Goal: Navigation & Orientation: Understand site structure

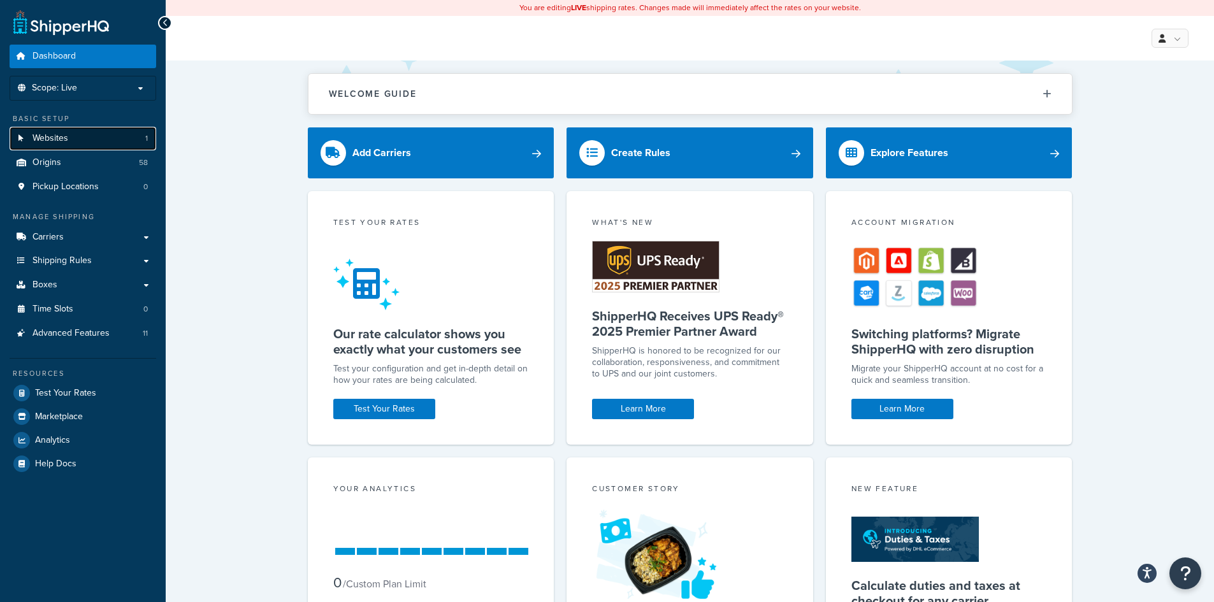
click at [62, 140] on span "Websites" at bounding box center [50, 138] width 36 height 11
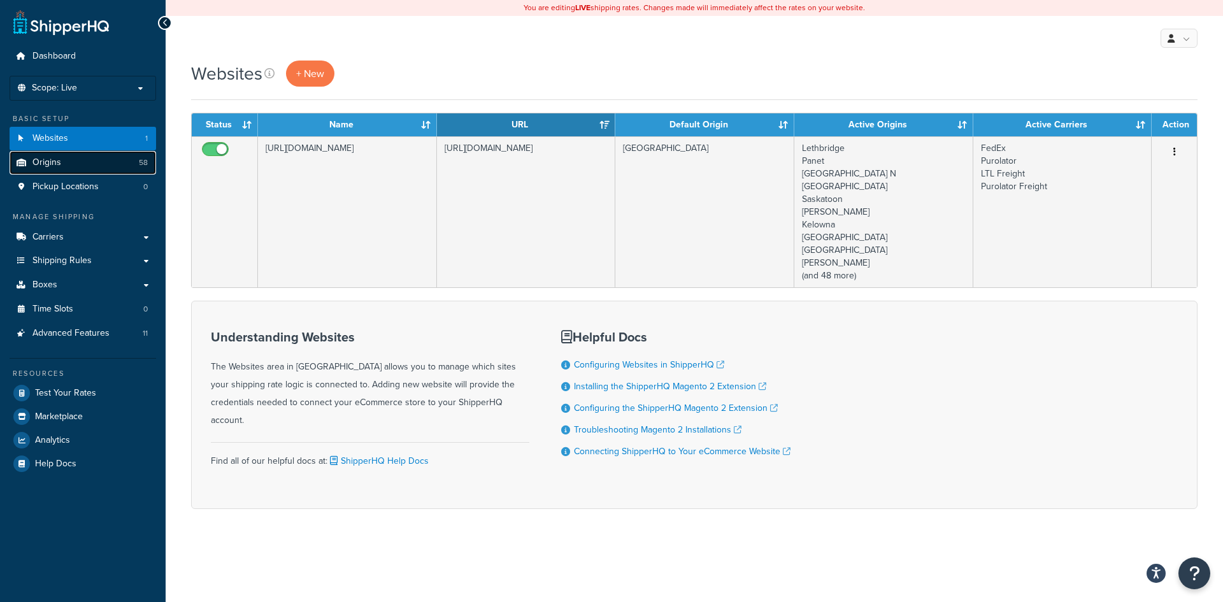
click at [70, 168] on link "Origins 58" at bounding box center [83, 163] width 147 height 24
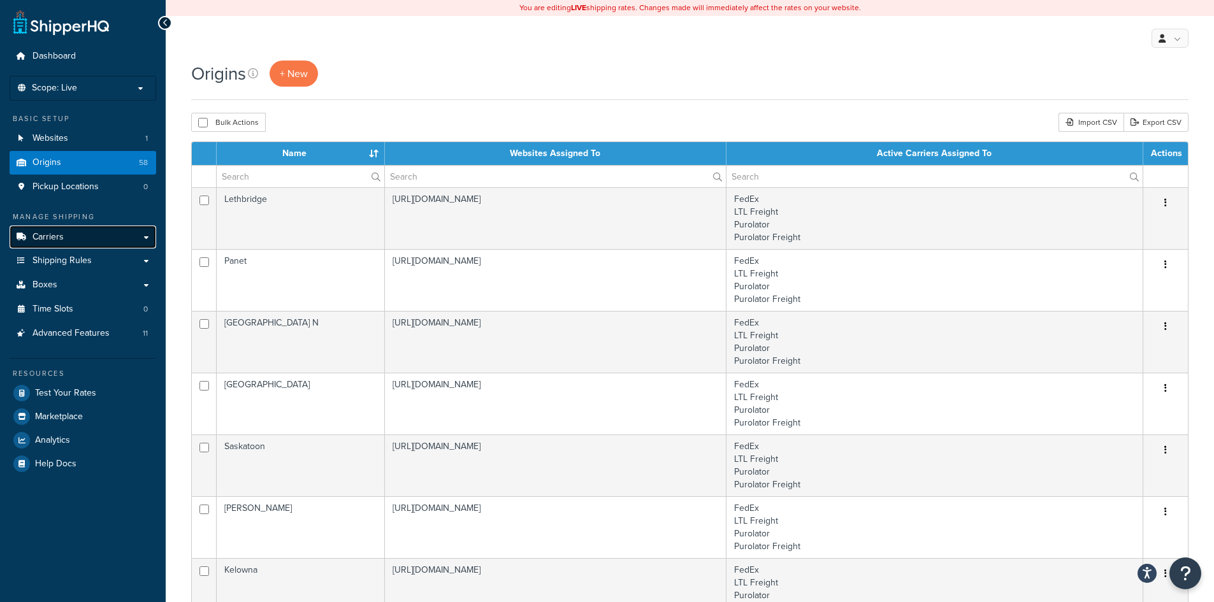
click at [65, 236] on link "Carriers" at bounding box center [83, 238] width 147 height 24
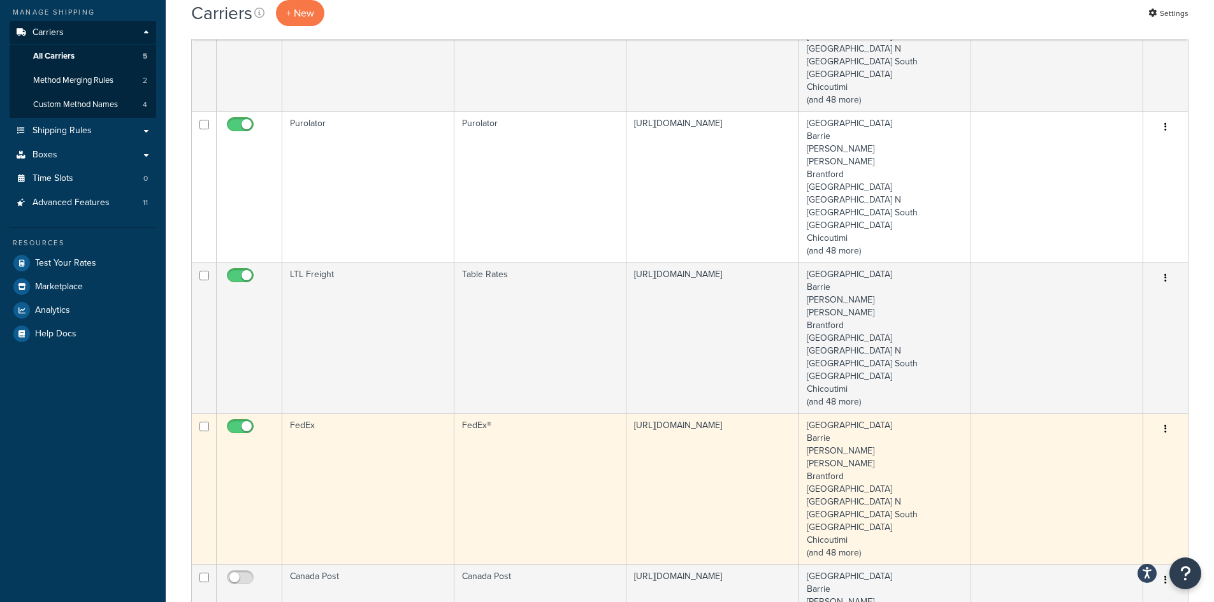
scroll to position [64, 0]
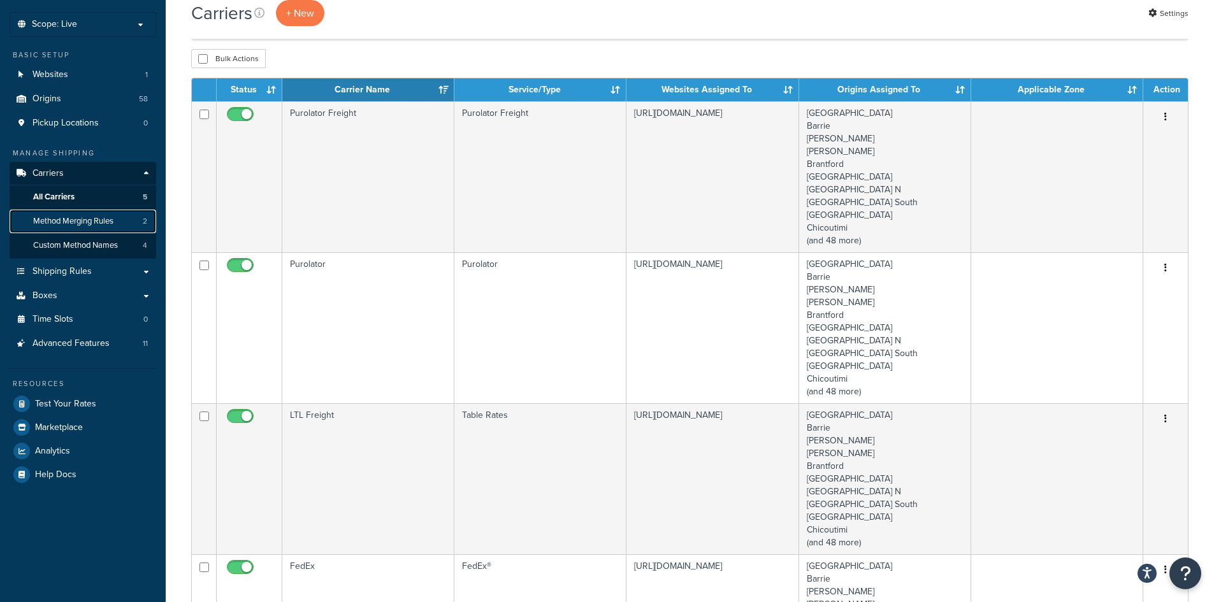
click at [80, 217] on span "Method Merging Rules" at bounding box center [73, 221] width 80 height 11
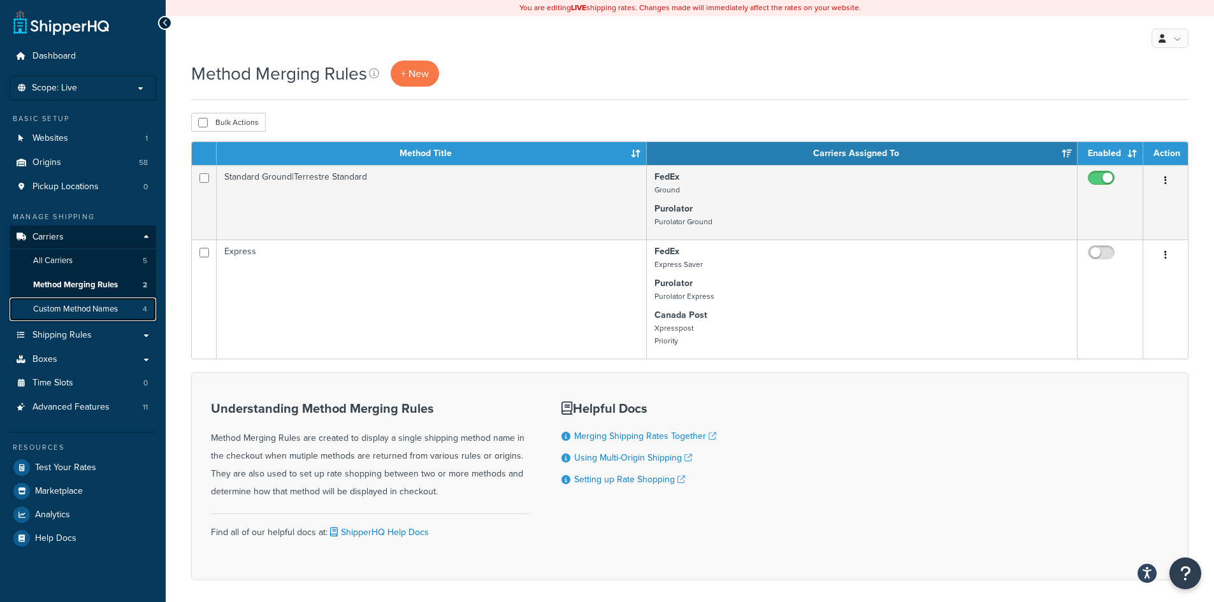
click at [89, 304] on span "Custom Method Names" at bounding box center [75, 309] width 85 height 11
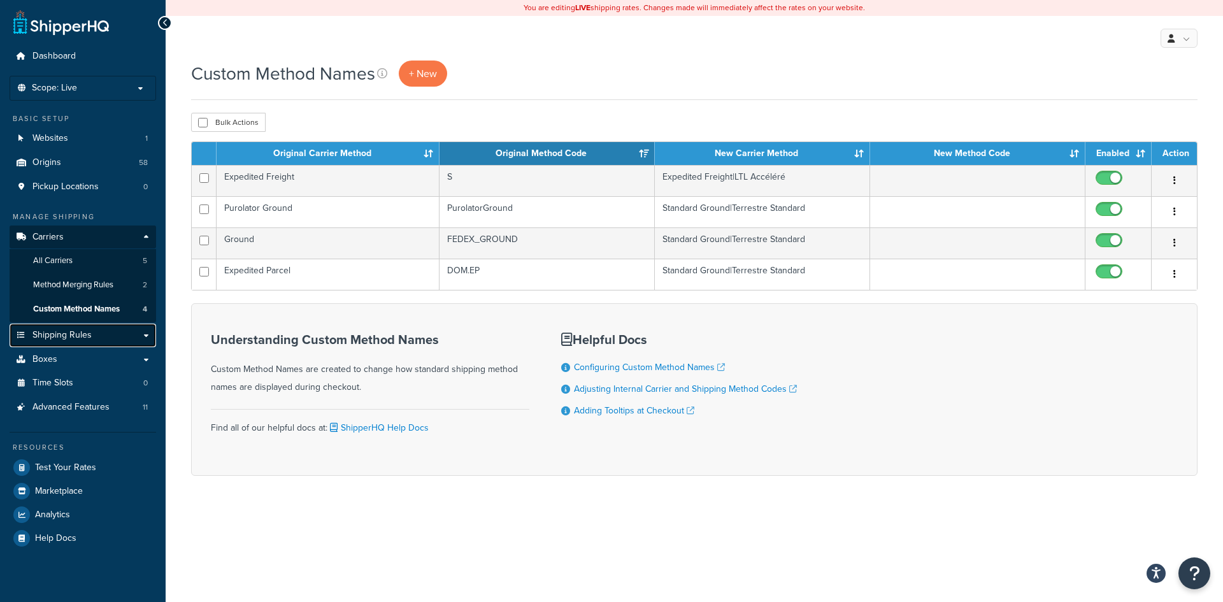
click at [78, 333] on span "Shipping Rules" at bounding box center [61, 335] width 59 height 11
